Goal: Transaction & Acquisition: Download file/media

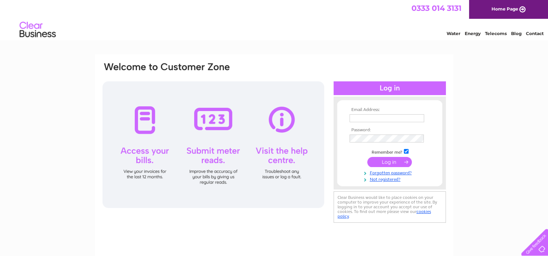
type input "info@thesoulvillesteakhouse.co.uk"
click at [391, 161] on input "submit" at bounding box center [389, 162] width 45 height 10
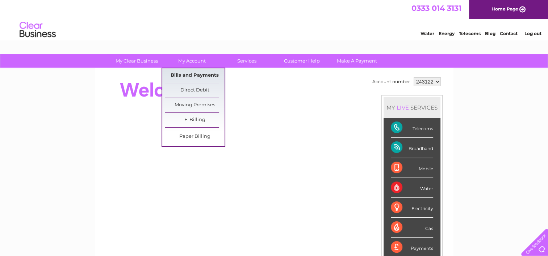
click at [193, 74] on link "Bills and Payments" at bounding box center [195, 75] width 60 height 14
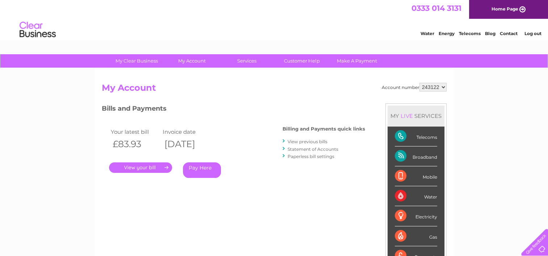
click at [138, 167] on link "." at bounding box center [140, 168] width 63 height 10
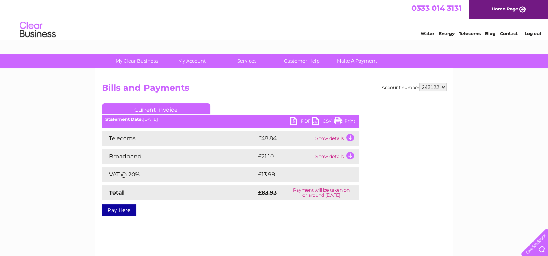
click at [294, 120] on link "PDF" at bounding box center [301, 122] width 22 height 10
click at [442, 88] on select "243122 332147" at bounding box center [432, 87] width 27 height 9
select select "332147"
click at [419, 83] on select "243122 332147" at bounding box center [432, 87] width 27 height 9
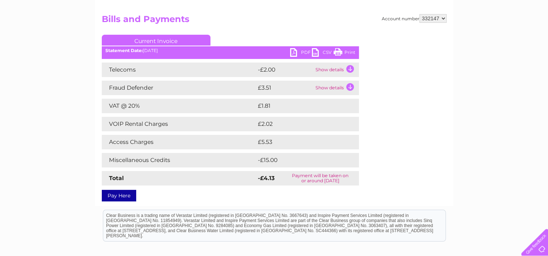
scroll to position [72, 0]
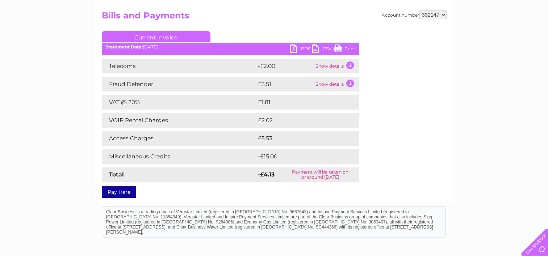
click at [303, 49] on link "PDF" at bounding box center [301, 50] width 22 height 10
